Goal: Task Accomplishment & Management: Use online tool/utility

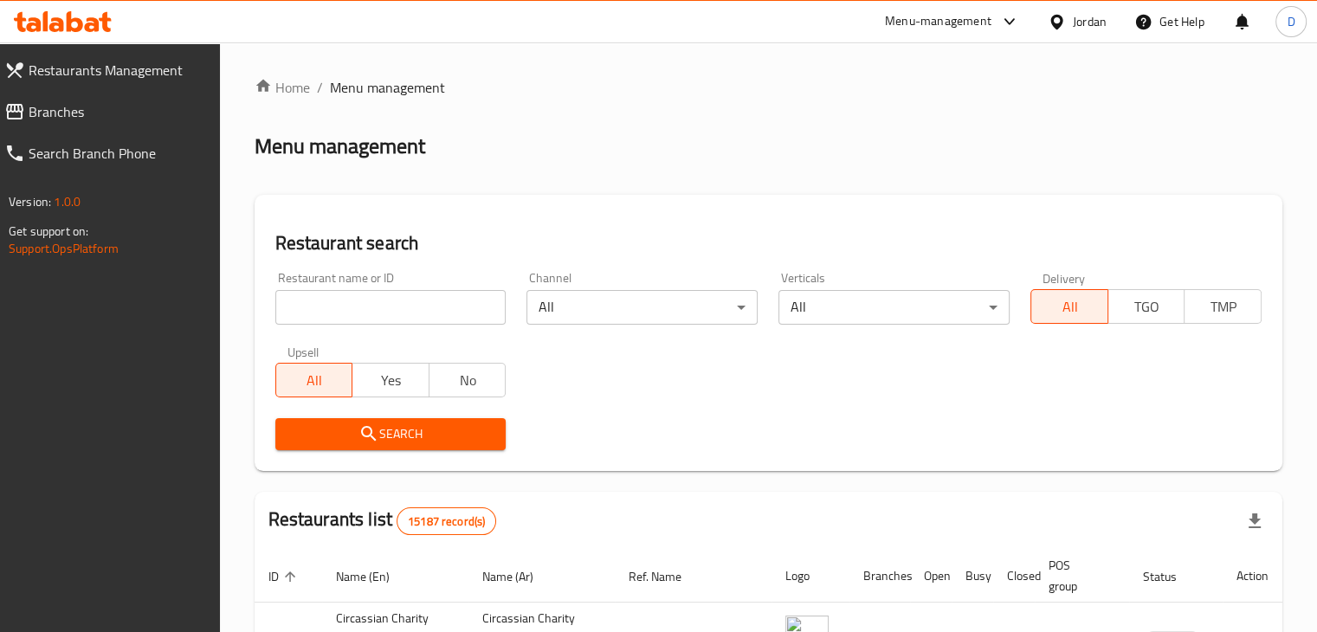
click at [403, 314] on input "search" at bounding box center [390, 307] width 231 height 35
type input "ة"
type input "markazi"
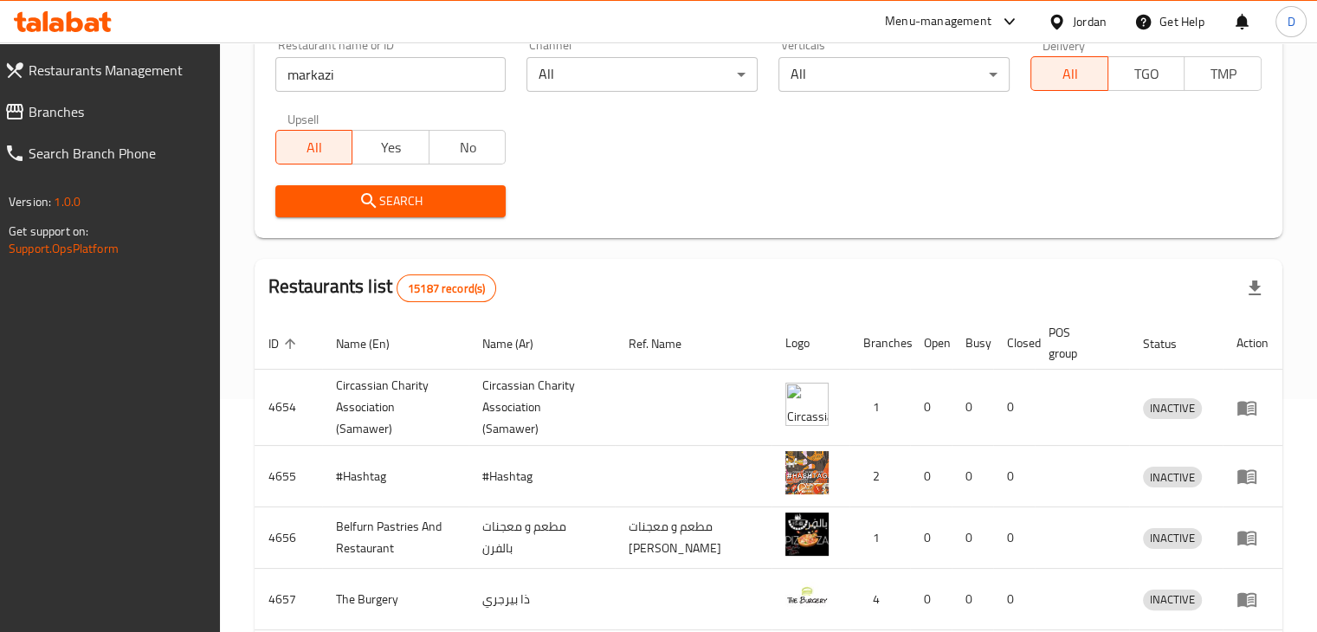
scroll to position [260, 0]
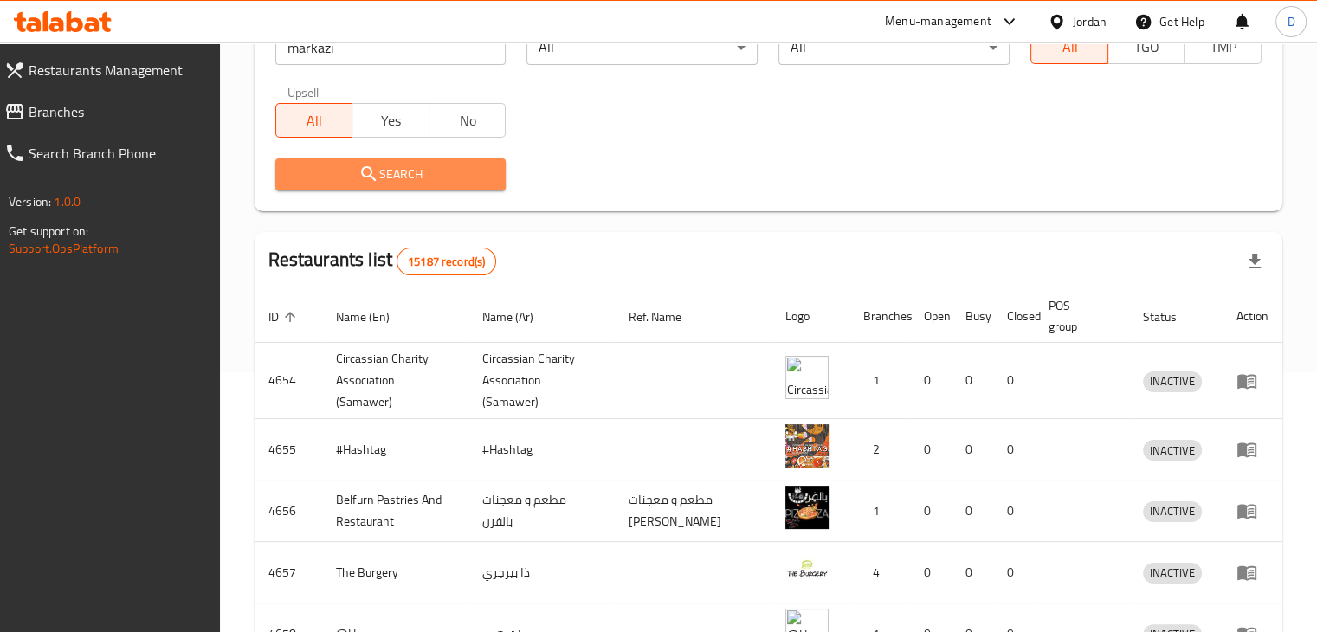
click at [420, 184] on span "Search" at bounding box center [390, 175] width 203 height 22
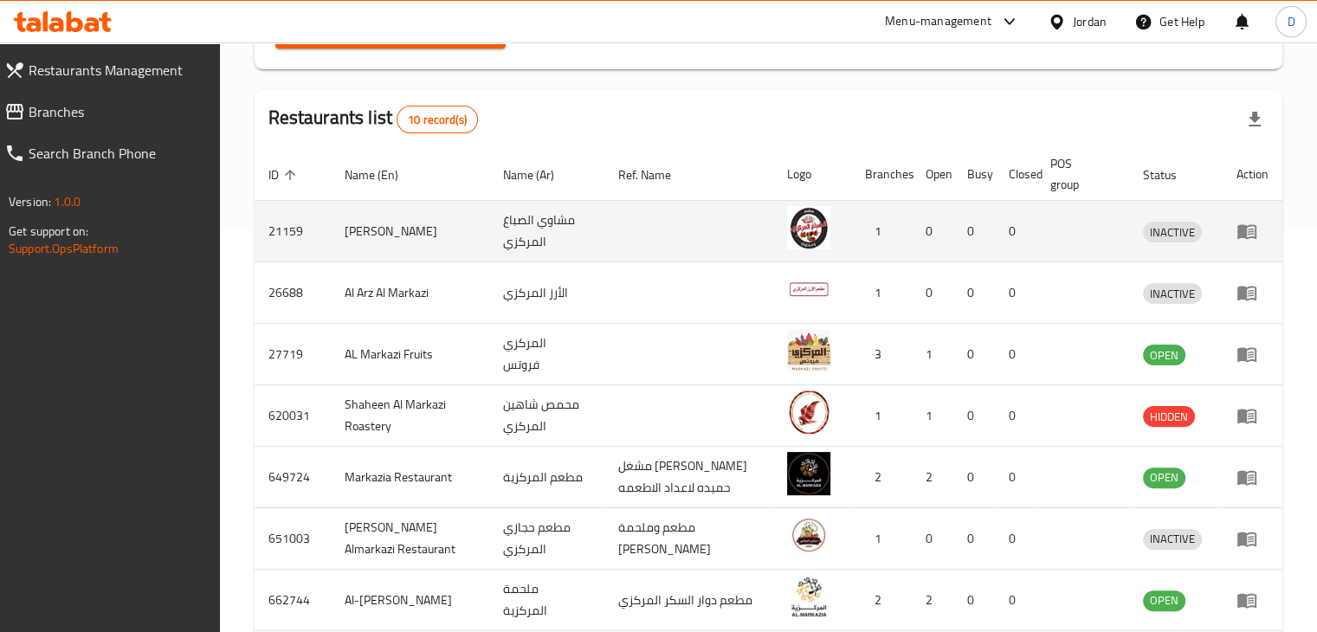
scroll to position [433, 0]
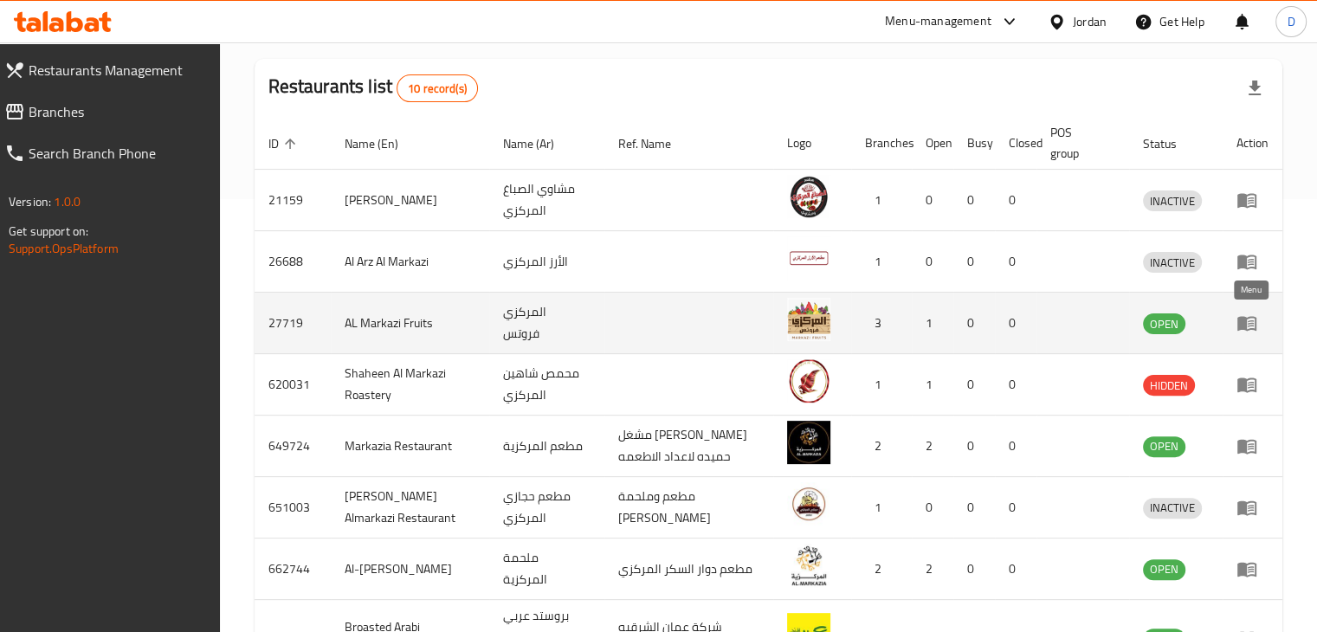
click at [1244, 326] on icon "enhanced table" at bounding box center [1246, 324] width 19 height 15
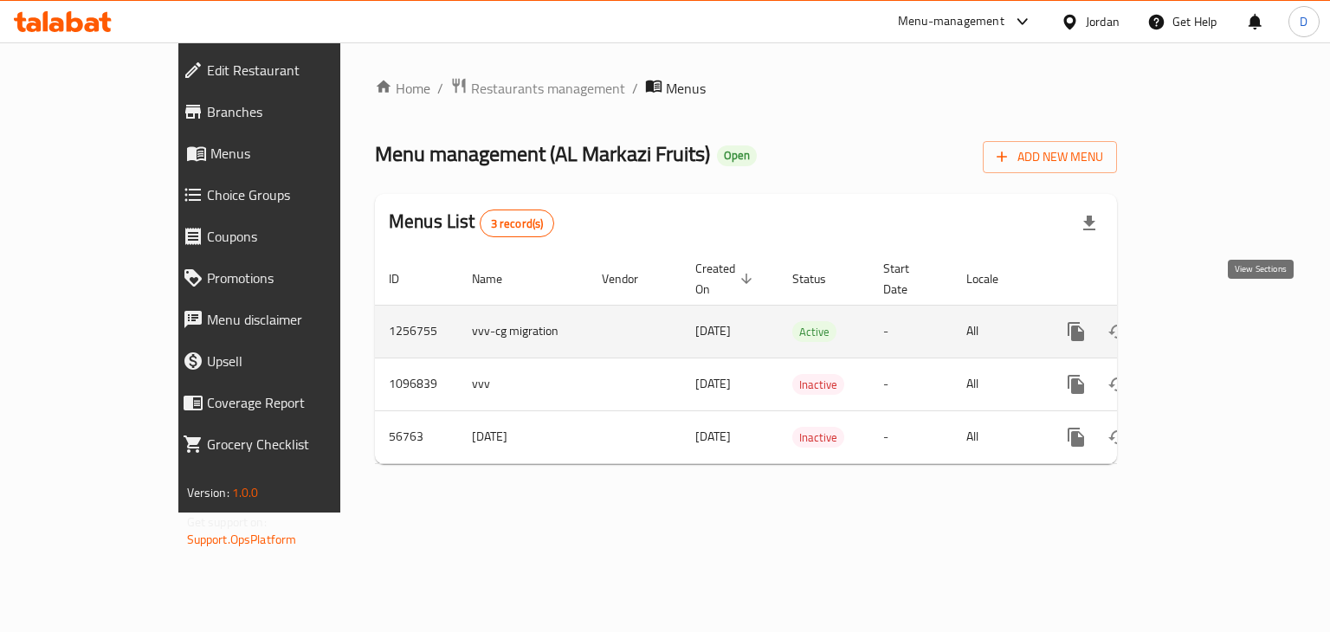
click at [1211, 321] on icon "enhanced table" at bounding box center [1200, 331] width 21 height 21
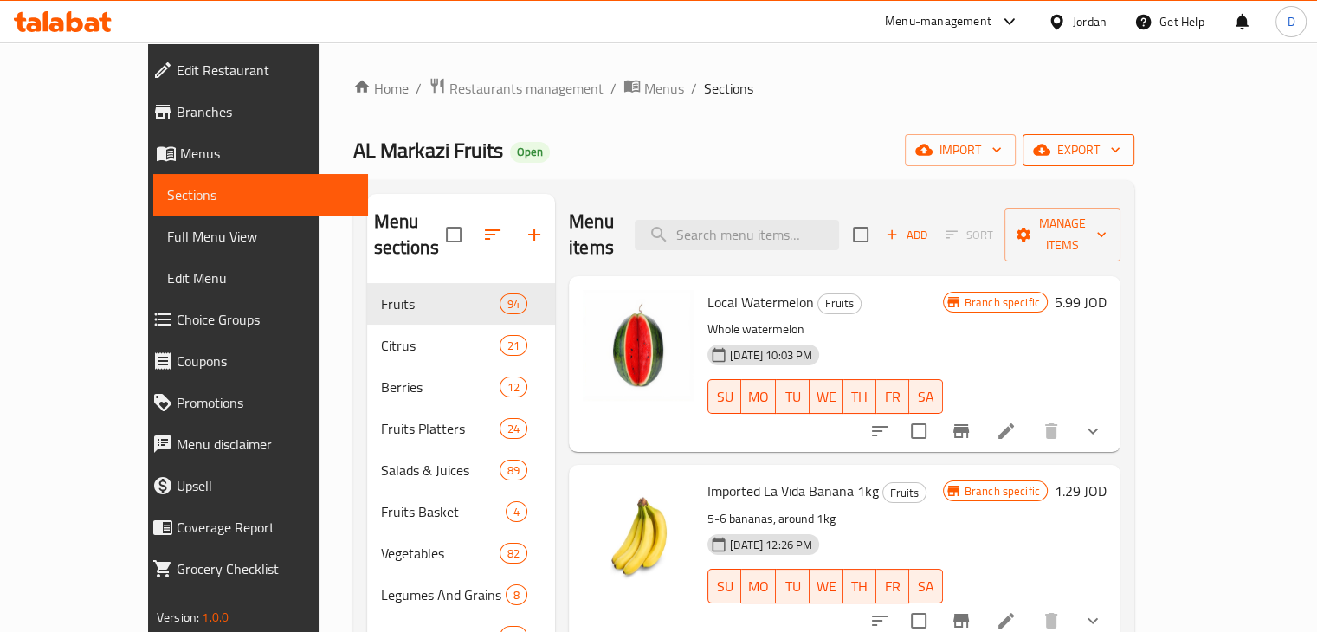
click at [1120, 148] on span "export" at bounding box center [1078, 150] width 84 height 22
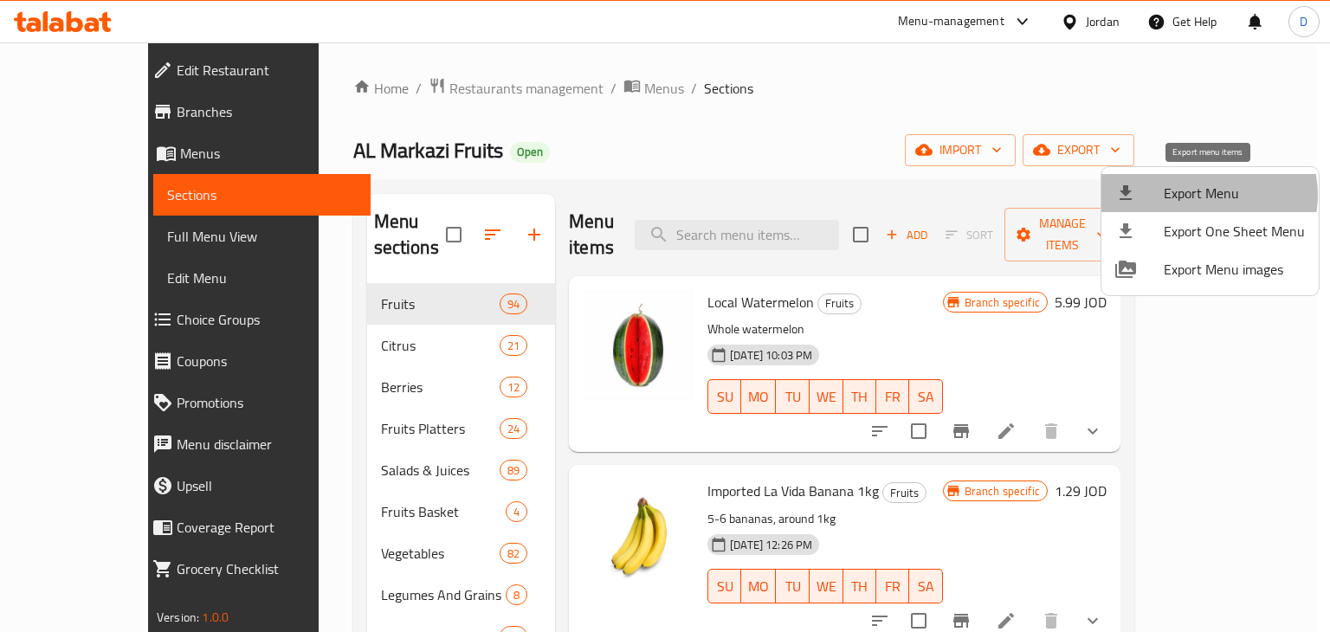
click at [1203, 195] on span "Export Menu" at bounding box center [1233, 193] width 141 height 21
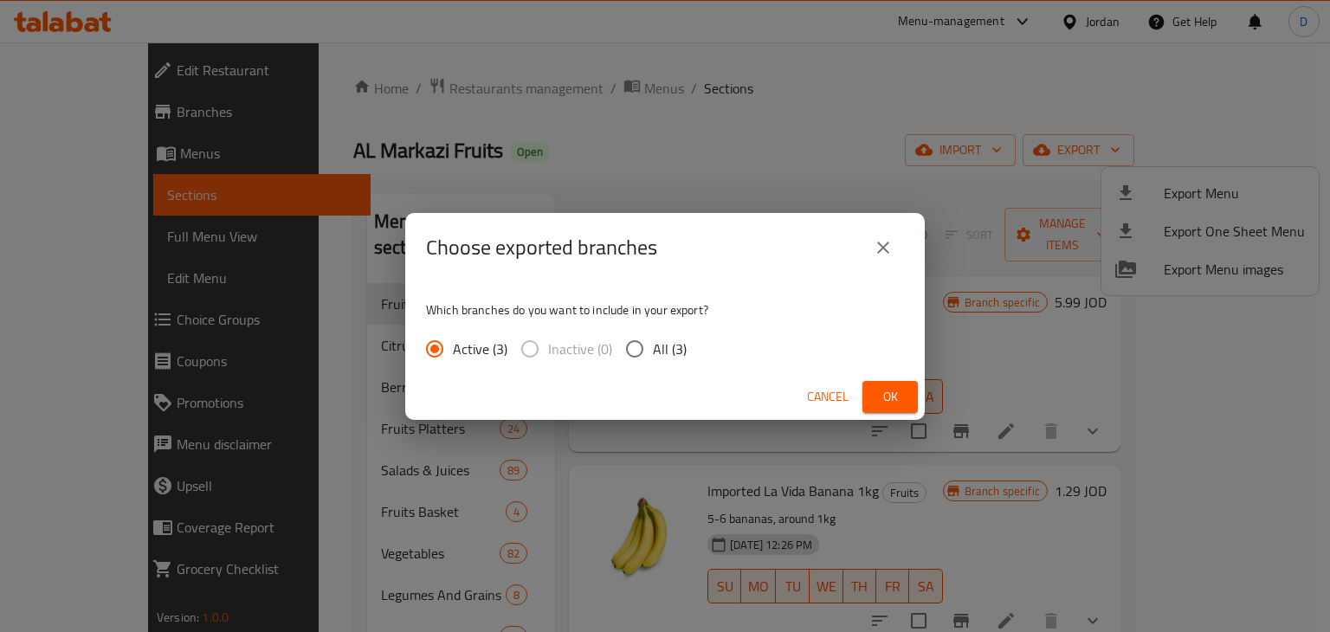
click at [611, 351] on div "Active (3) Inactive (0) All (3)" at bounding box center [563, 349] width 274 height 36
click at [630, 351] on input "All (3)" at bounding box center [634, 349] width 36 height 36
radio input "true"
click at [899, 394] on span "Ok" at bounding box center [890, 397] width 28 height 22
